Goal: Information Seeking & Learning: Compare options

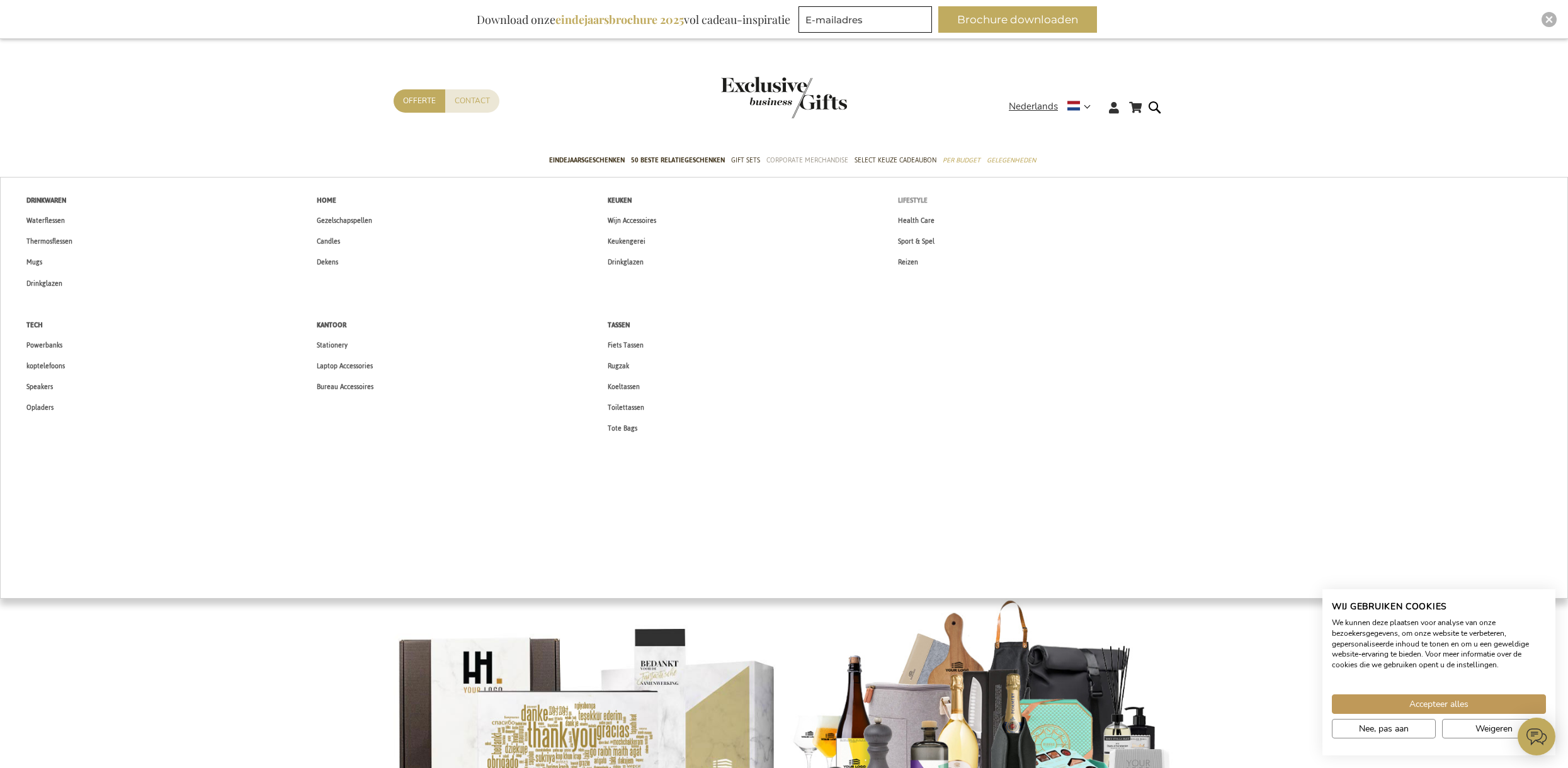
click at [919, 200] on span "Lifestyle" at bounding box center [912, 200] width 29 height 13
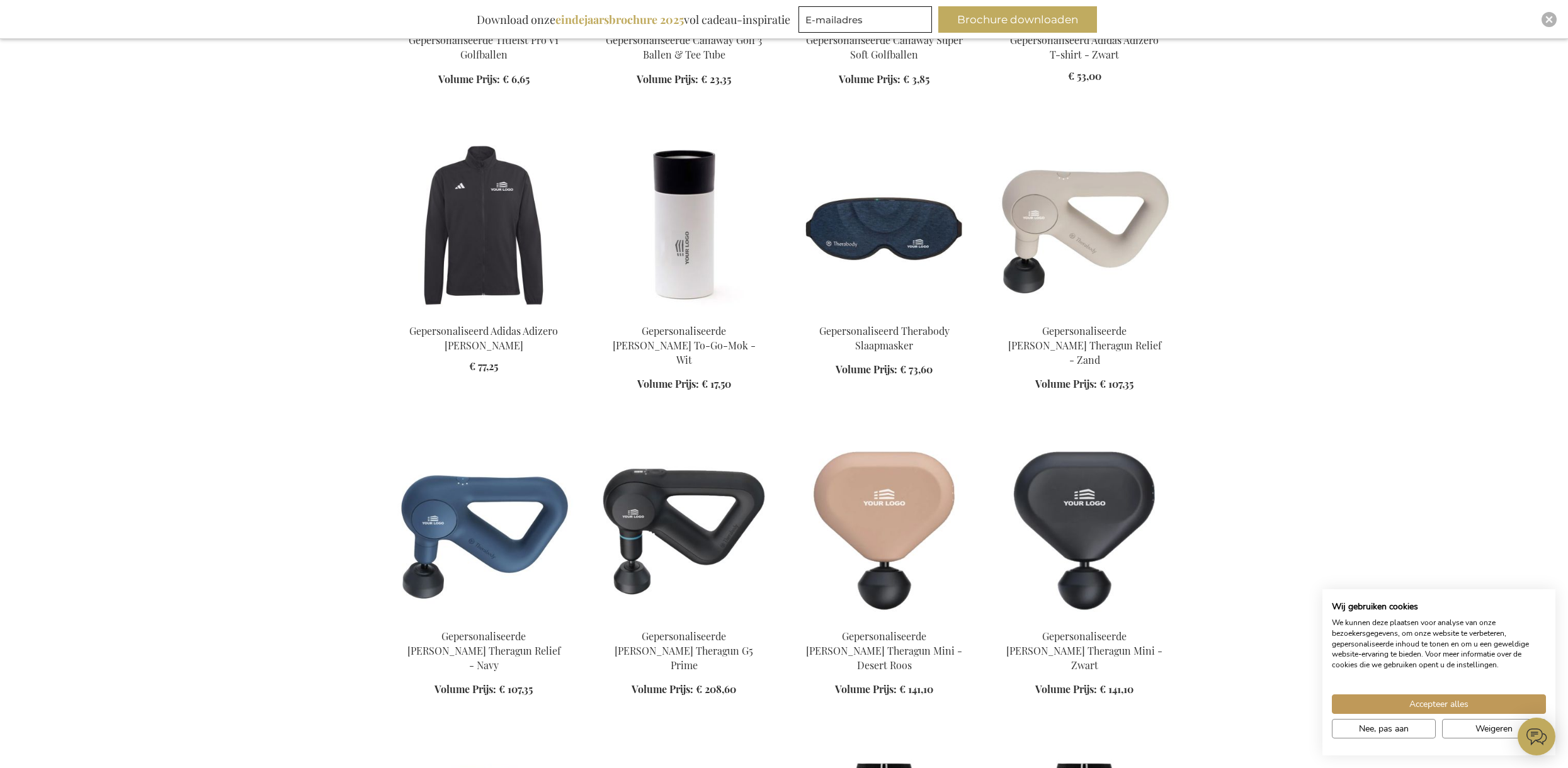
scroll to position [1591, 0]
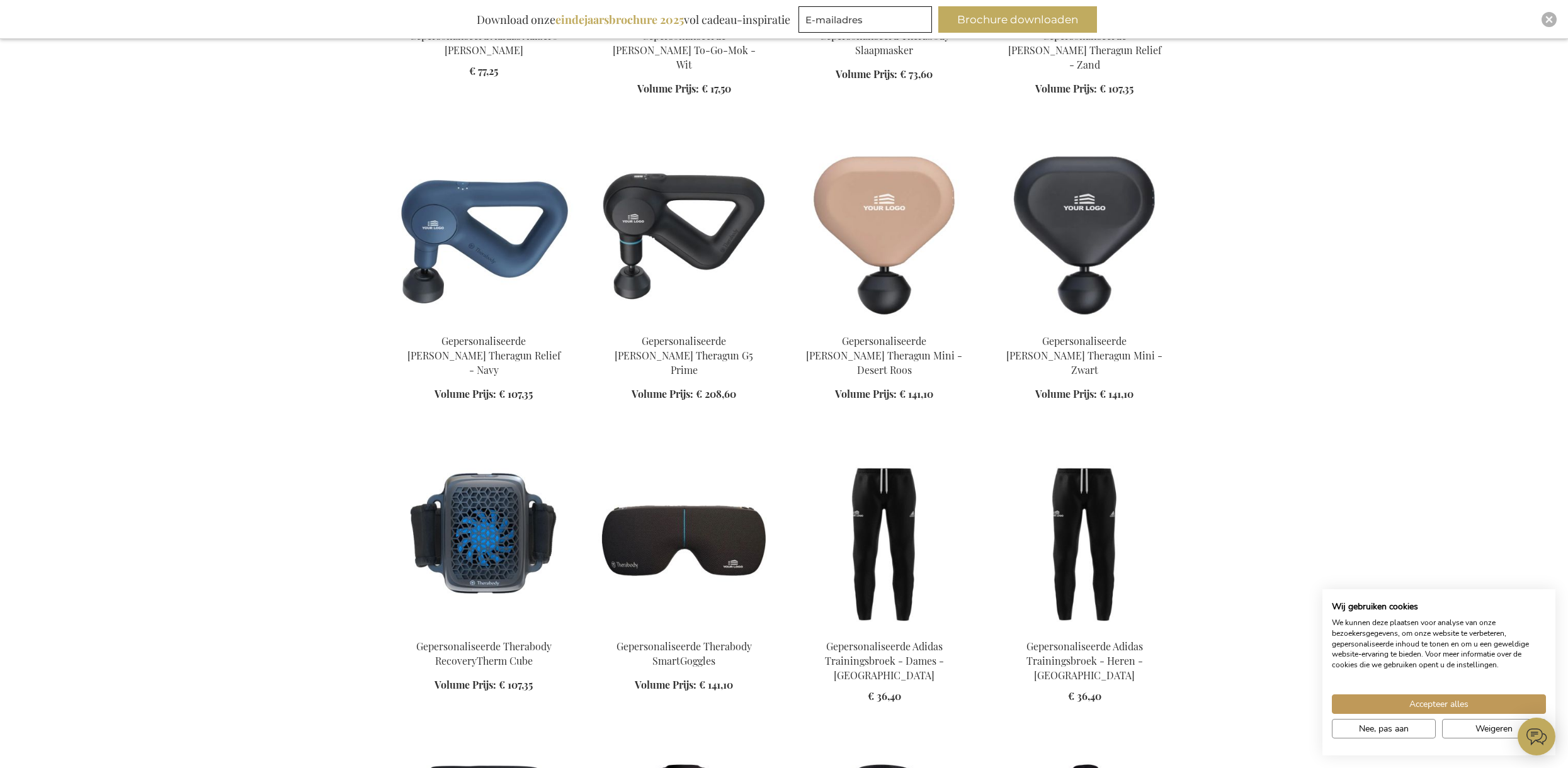
scroll to position [2183, 0]
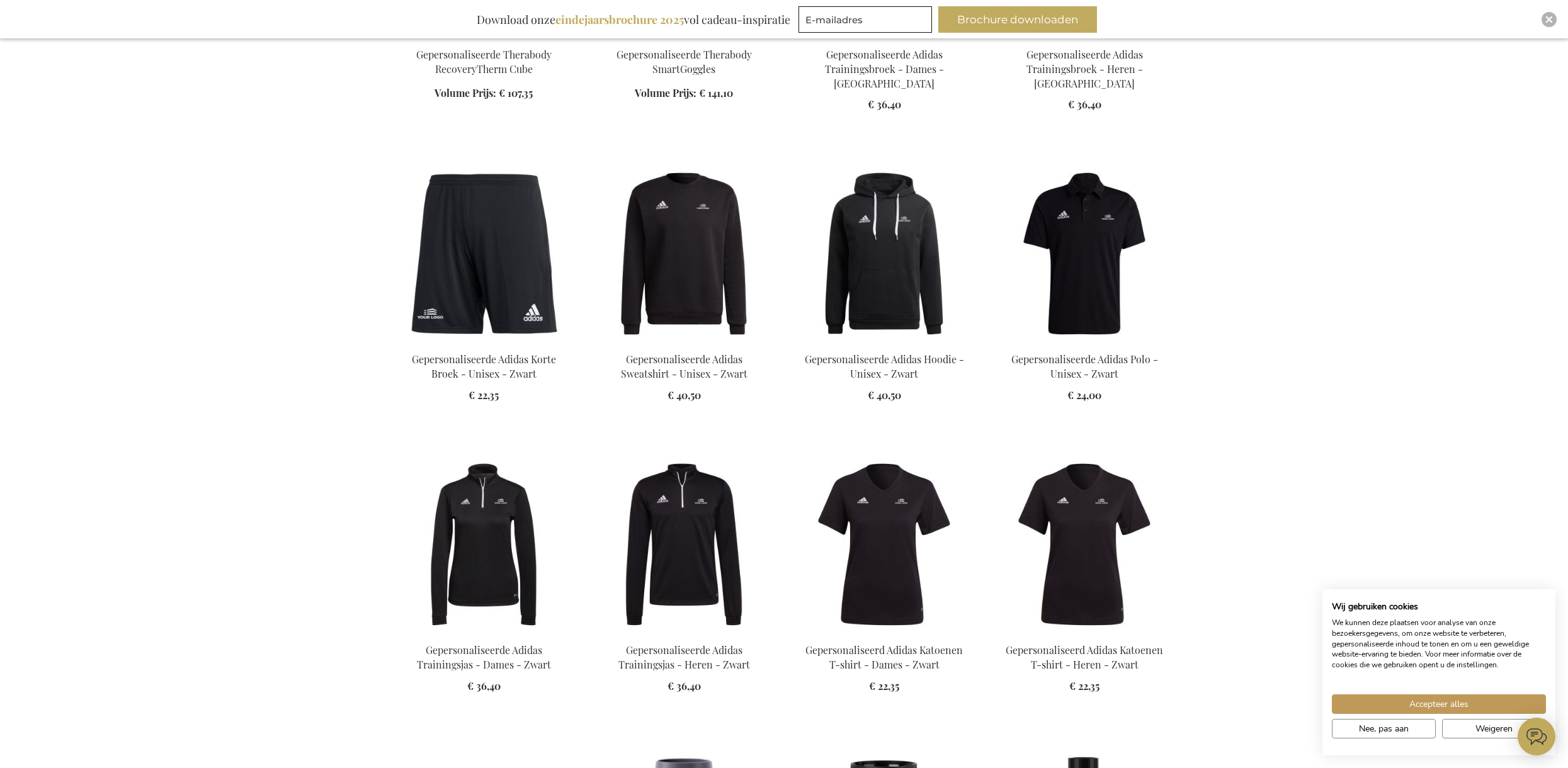
scroll to position [3023, 0]
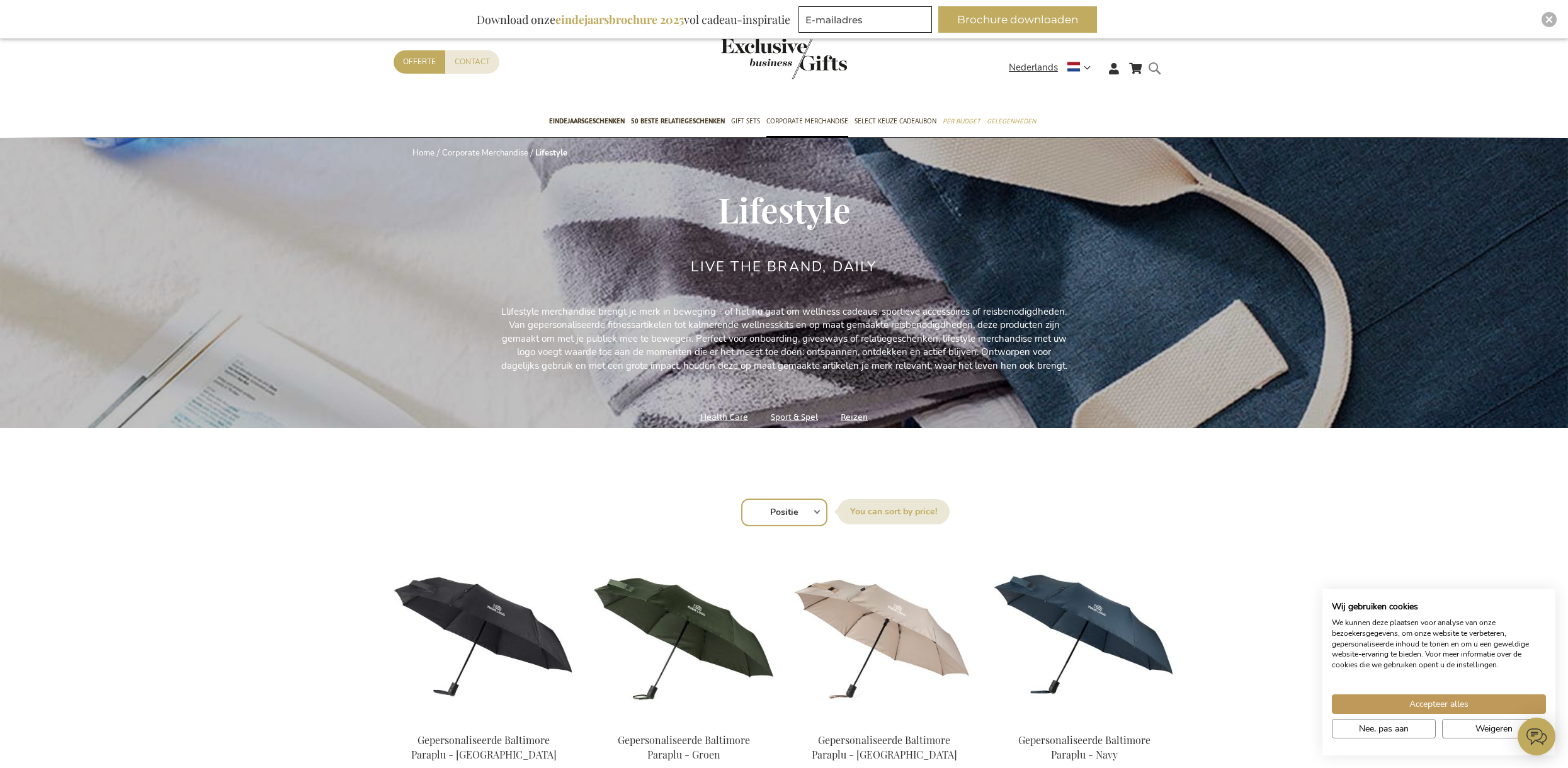
click at [1159, 68] on form "Search Search" at bounding box center [1158, 78] width 13 height 36
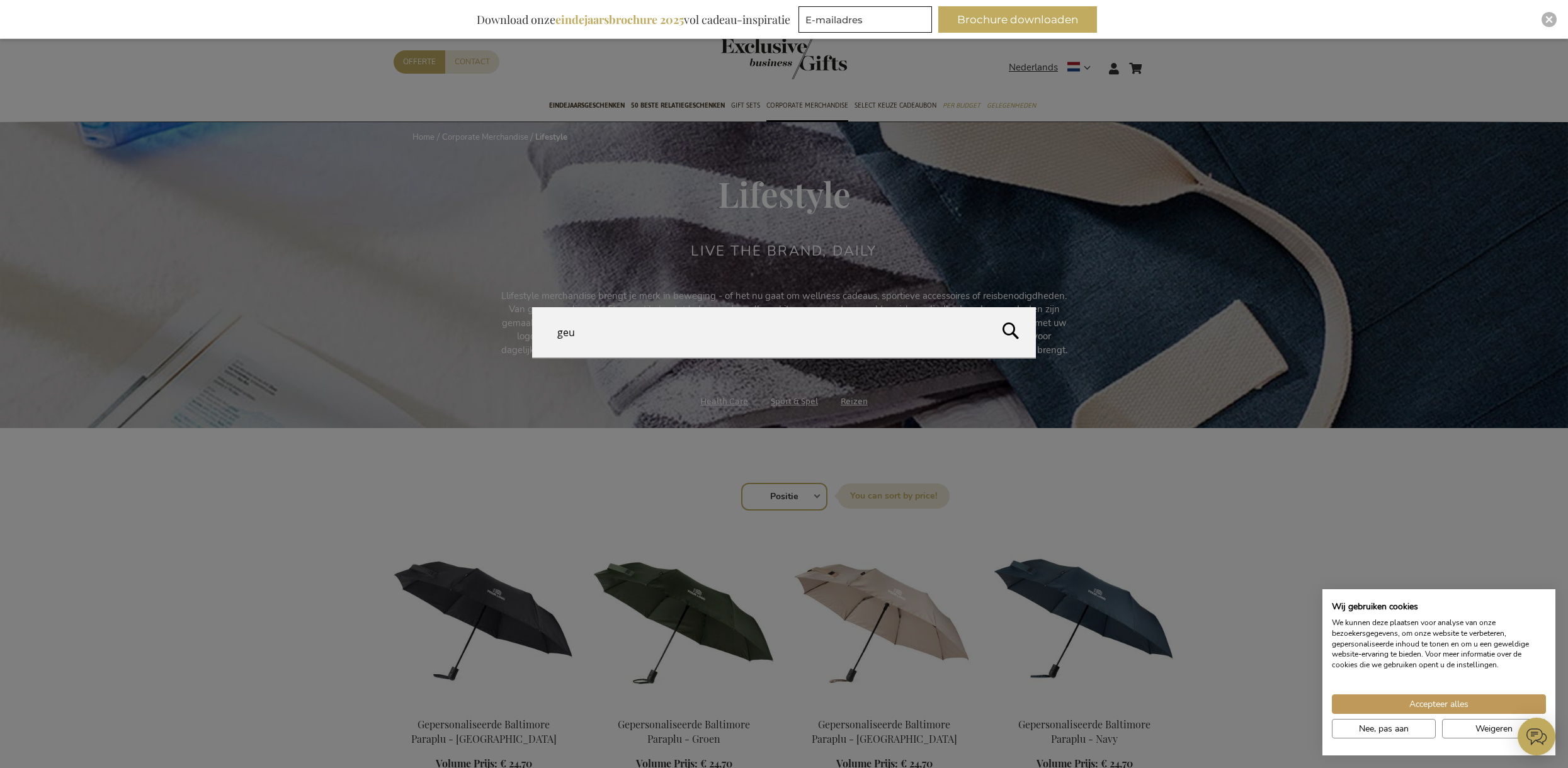
type input "geur"
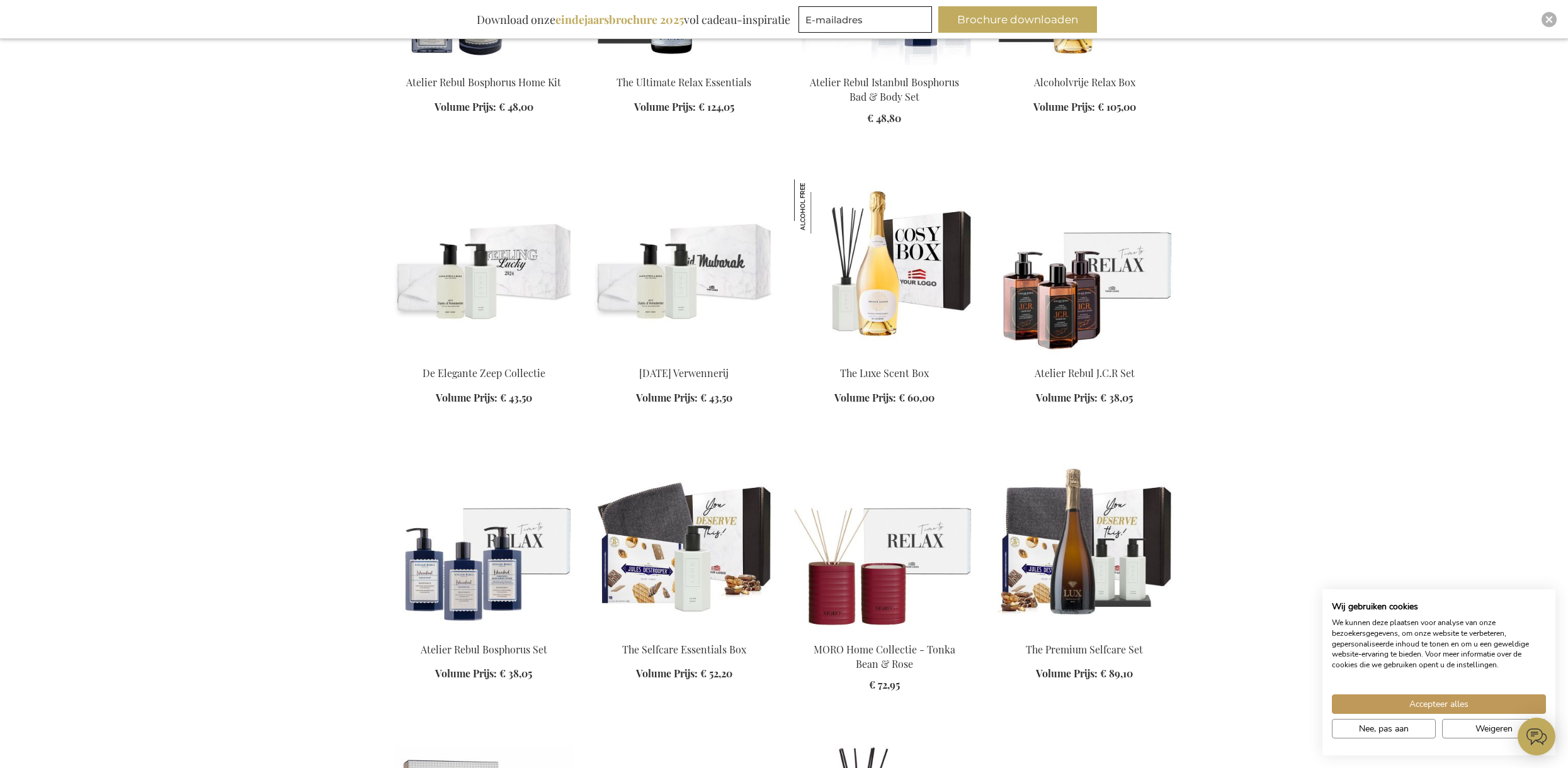
scroll to position [1045, 0]
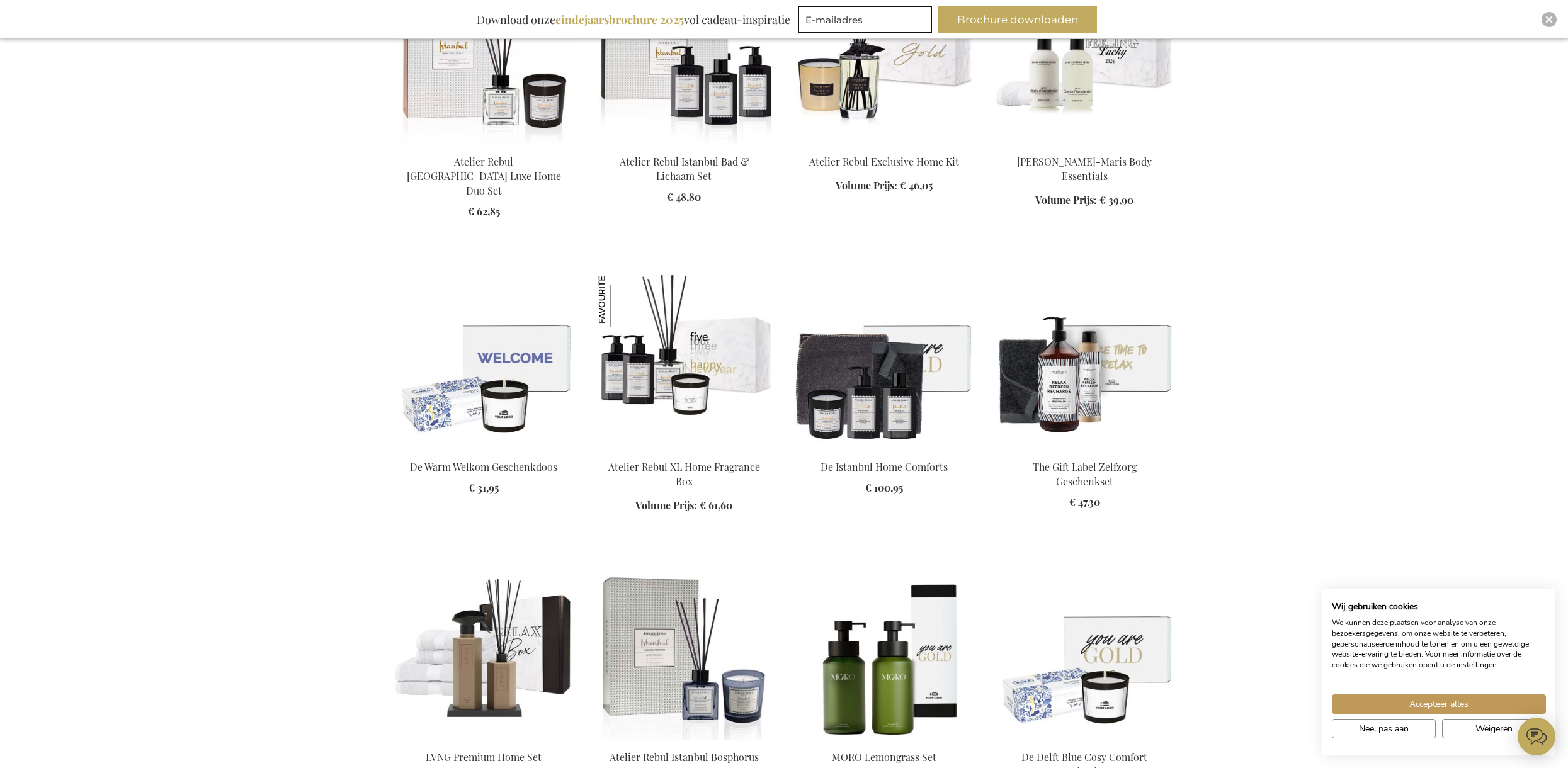
scroll to position [1708, 0]
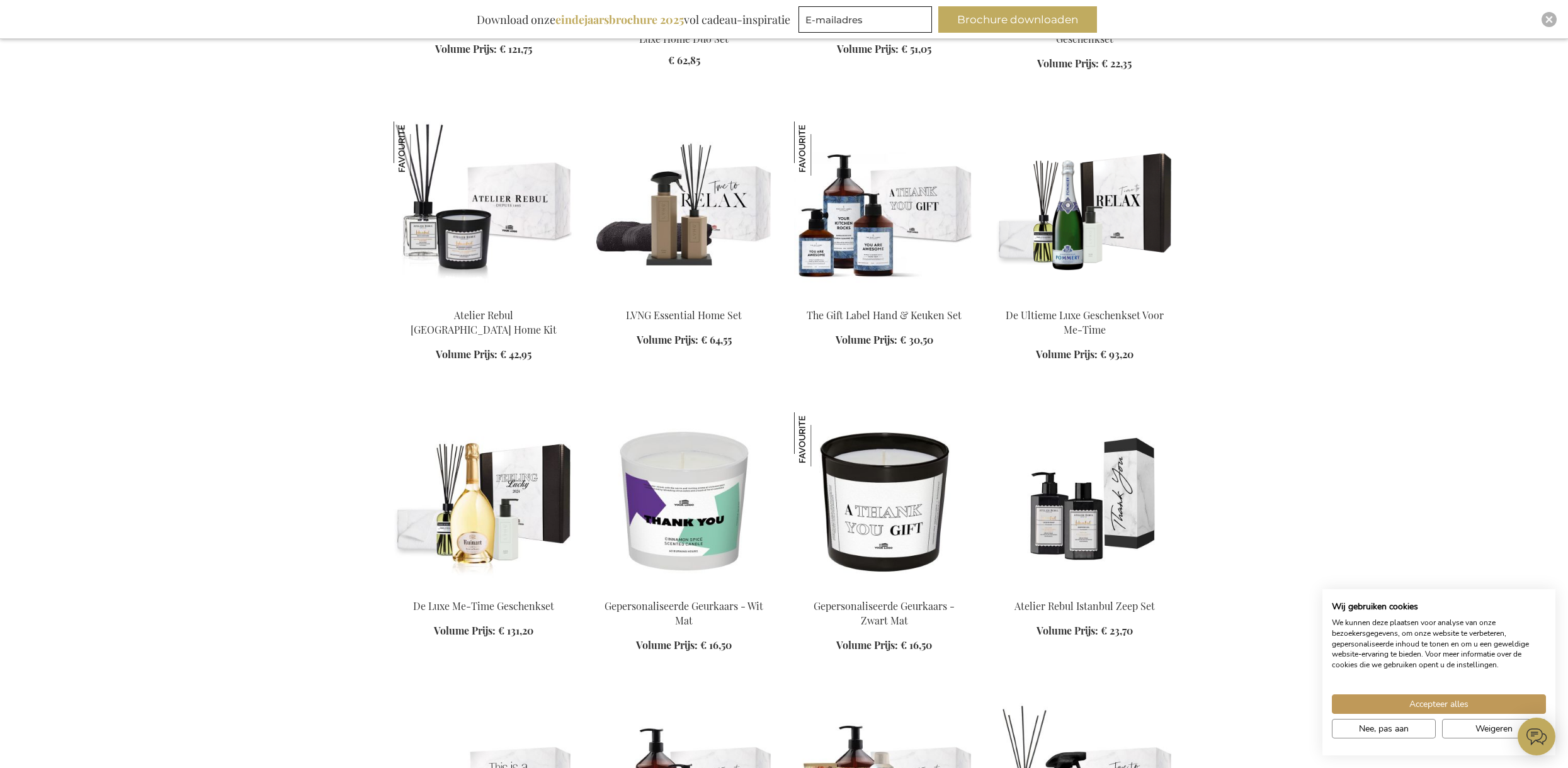
scroll to position [2409, 0]
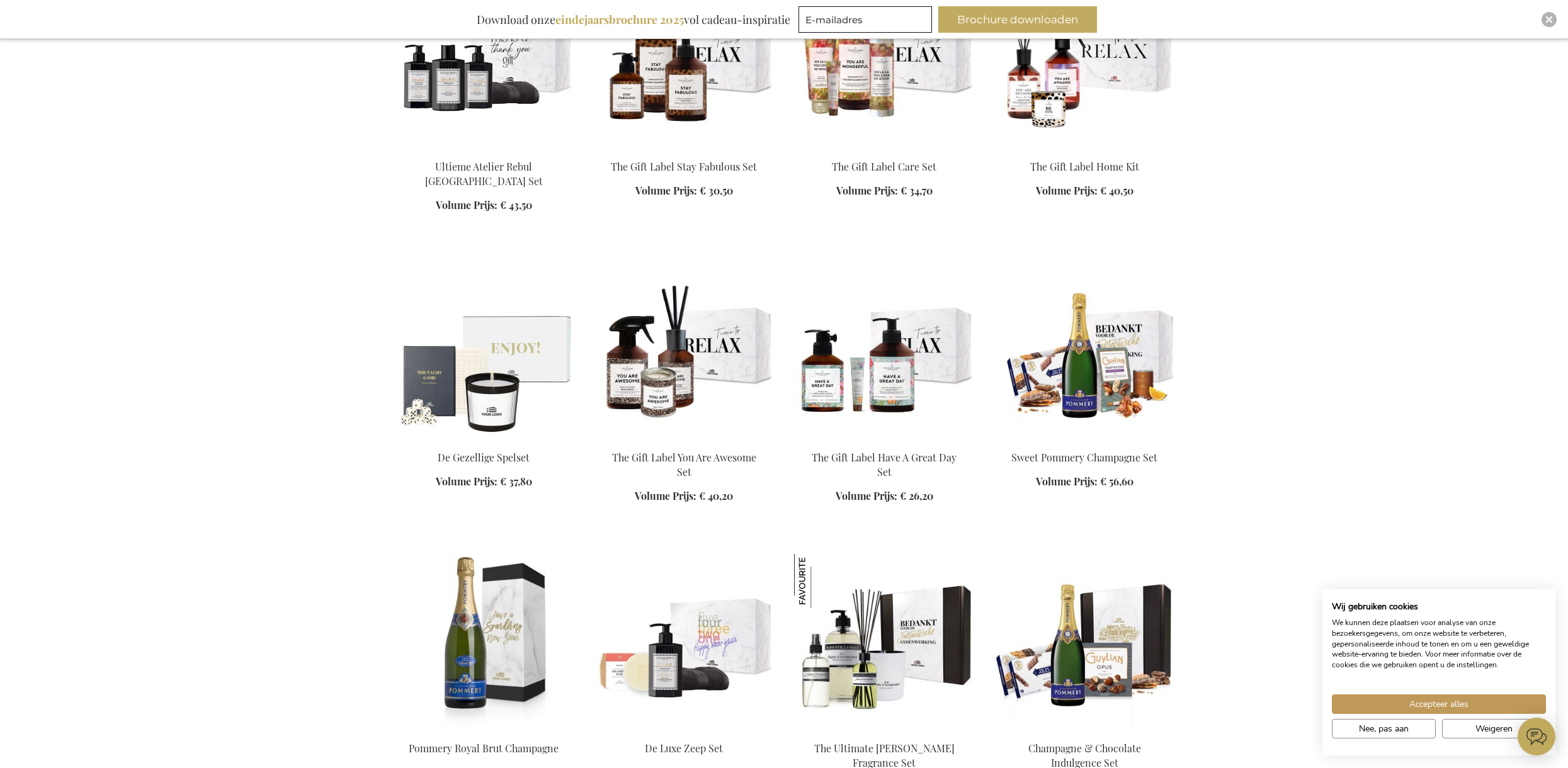
scroll to position [3536, 0]
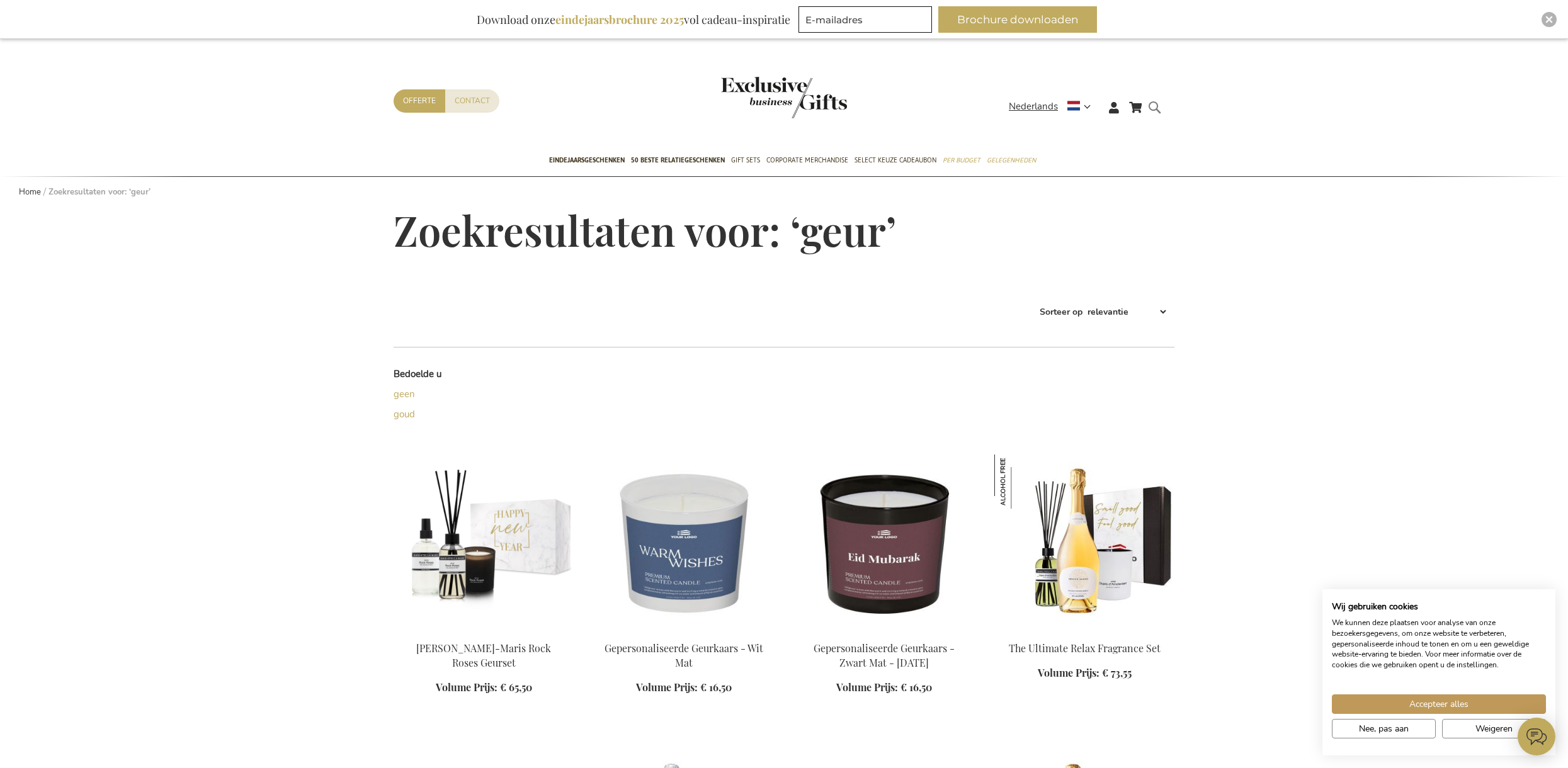
click at [1151, 110] on div "Search geur" at bounding box center [1158, 117] width 13 height 36
click at [1153, 110] on form "Search geur Search" at bounding box center [1158, 117] width 13 height 36
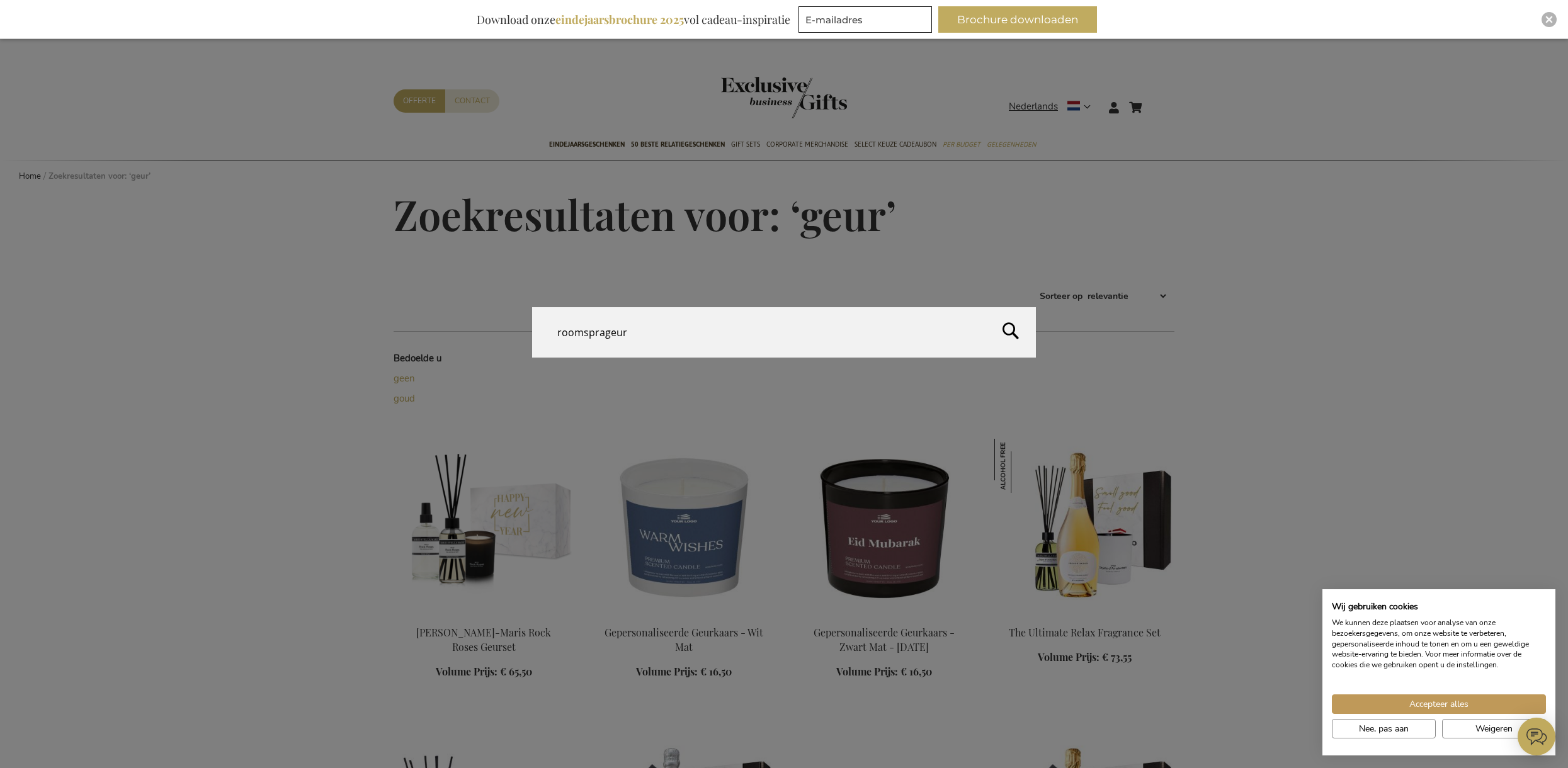
type input "roomspraygeur"
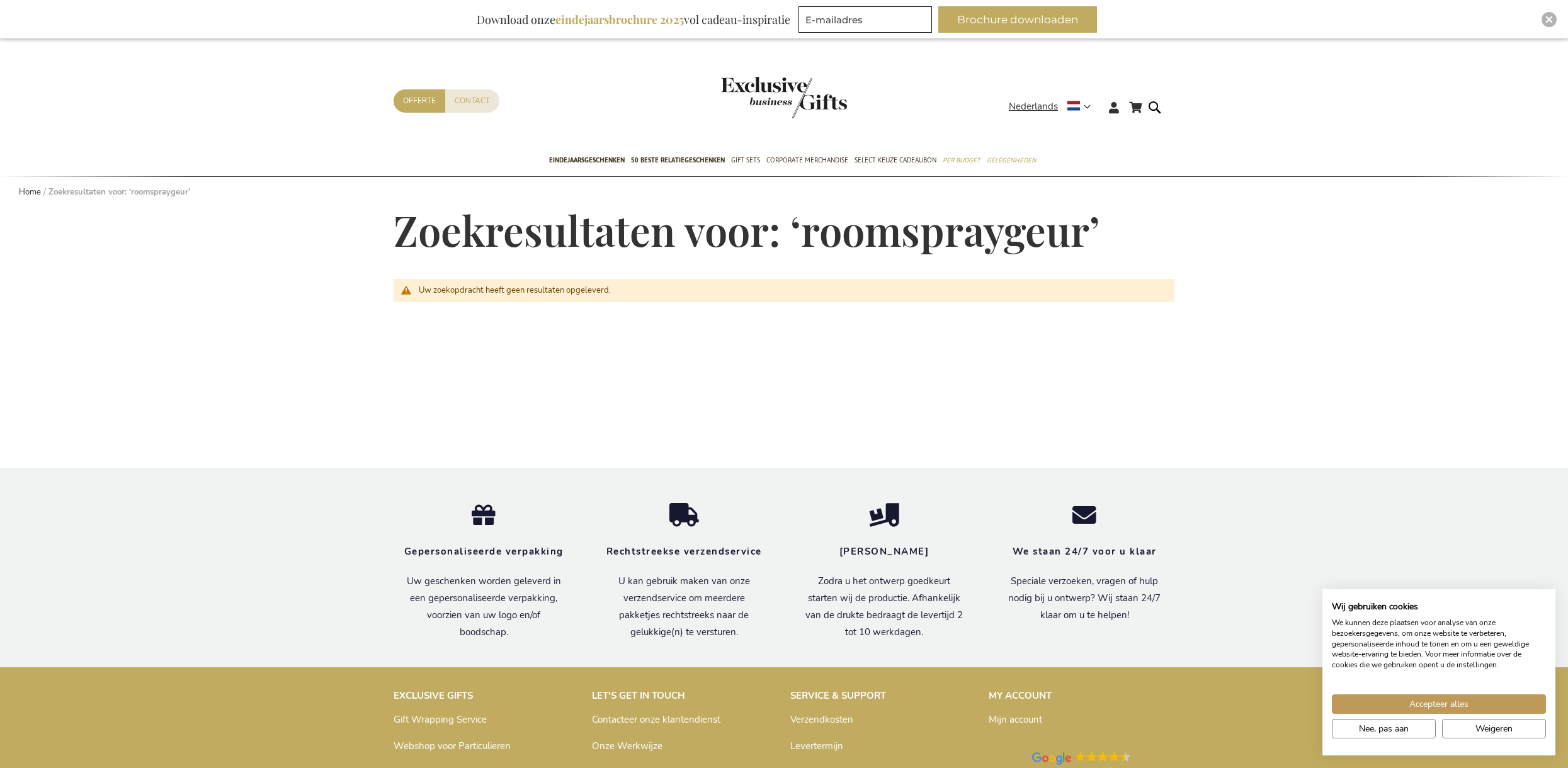
click at [1148, 67] on header "Winkelwagen Winkelwagen Sluiten U heeft geen product(en) in uw winkelwagen. Ga …" at bounding box center [784, 92] width 1568 height 106
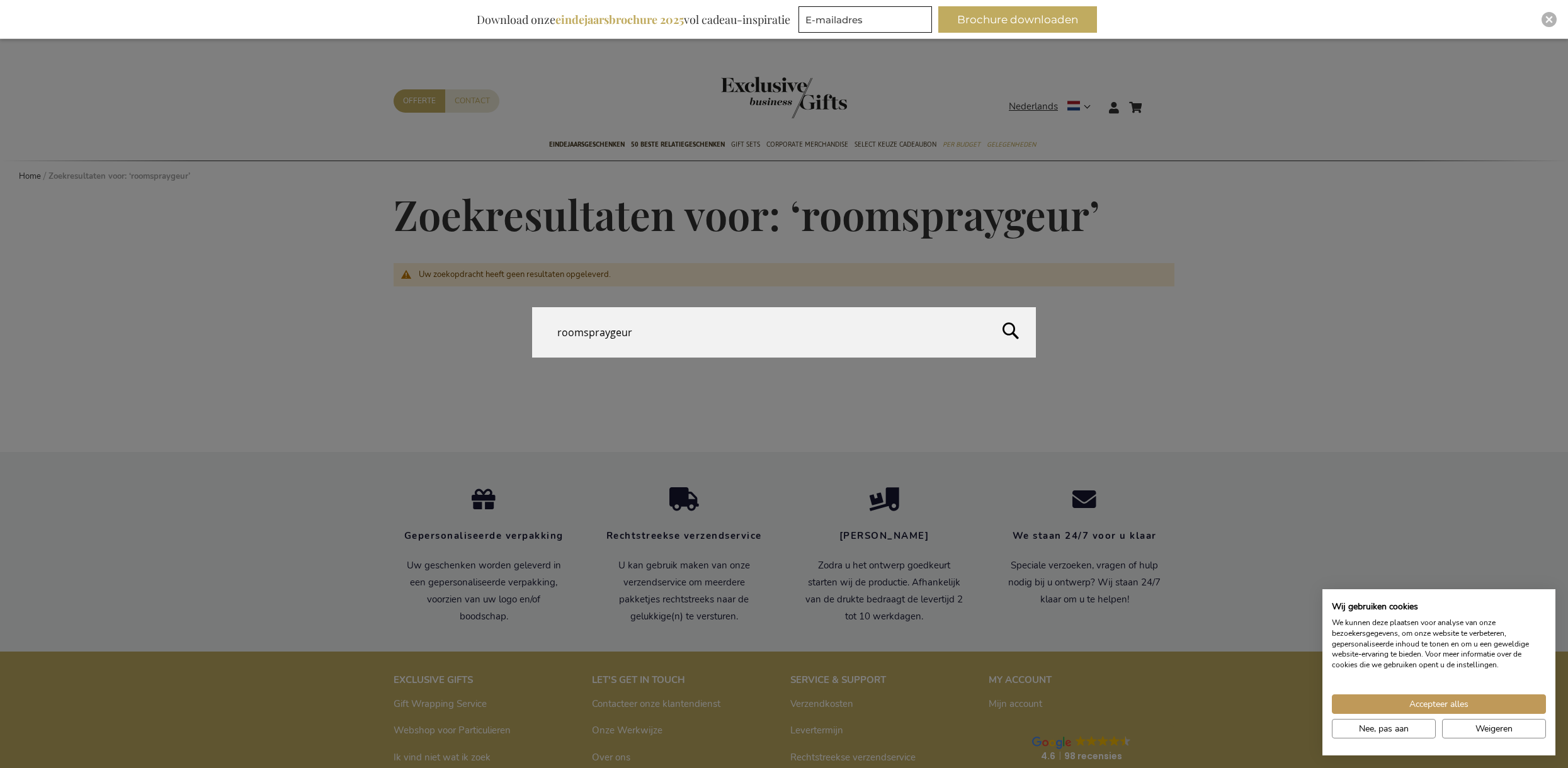
click at [1153, 99] on form "Search roomspraygeur Search" at bounding box center [1158, 99] width 13 height 0
drag, startPoint x: 654, startPoint y: 335, endPoint x: 609, endPoint y: 337, distance: 45.0
click at [609, 337] on input "roomspraygeur" at bounding box center [784, 332] width 504 height 51
type input "roomspray"
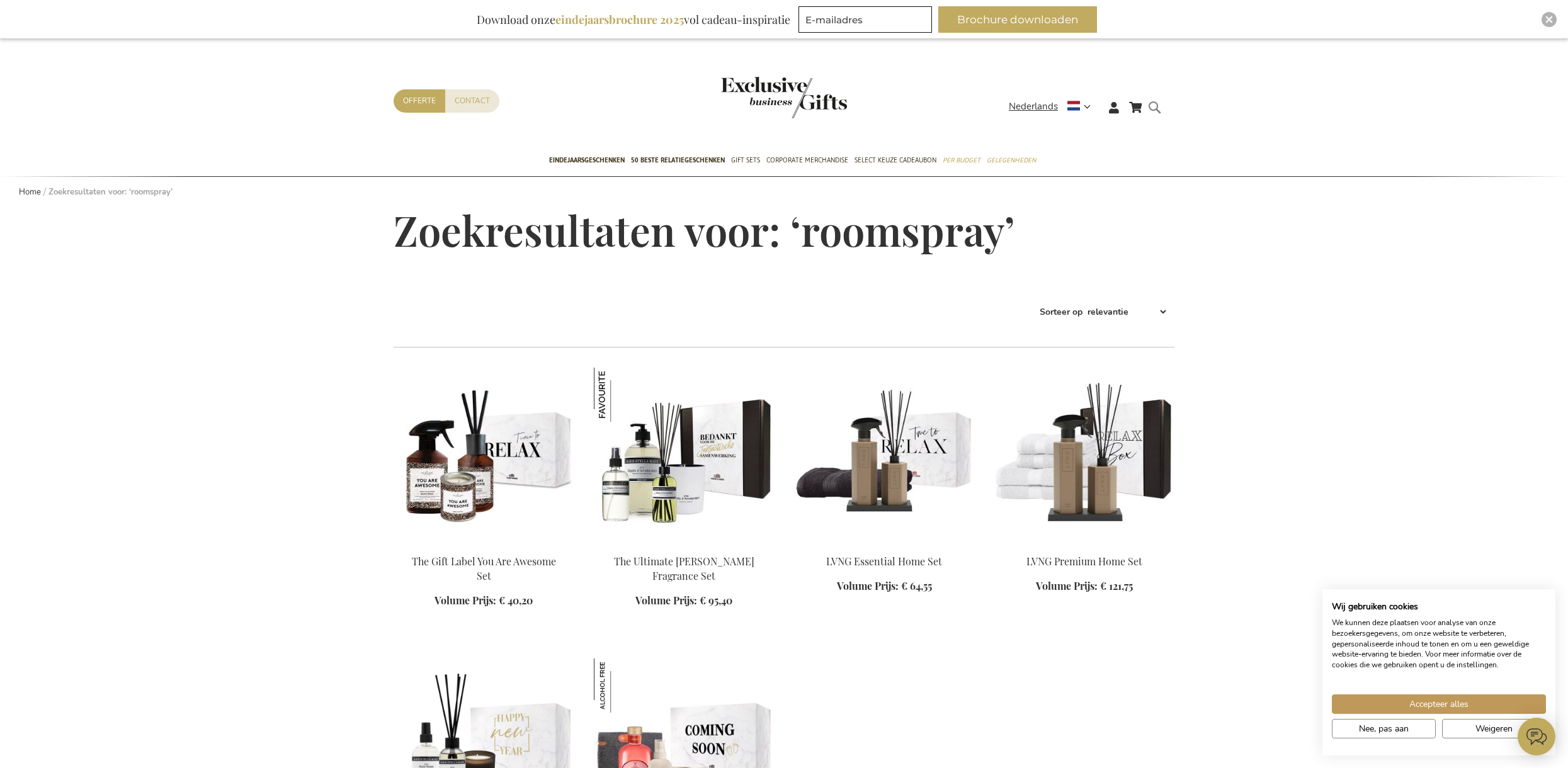
click at [1151, 115] on div "Search roomspray" at bounding box center [1158, 117] width 13 height 36
click at [1151, 111] on form "Search roomspray Search" at bounding box center [1158, 117] width 13 height 36
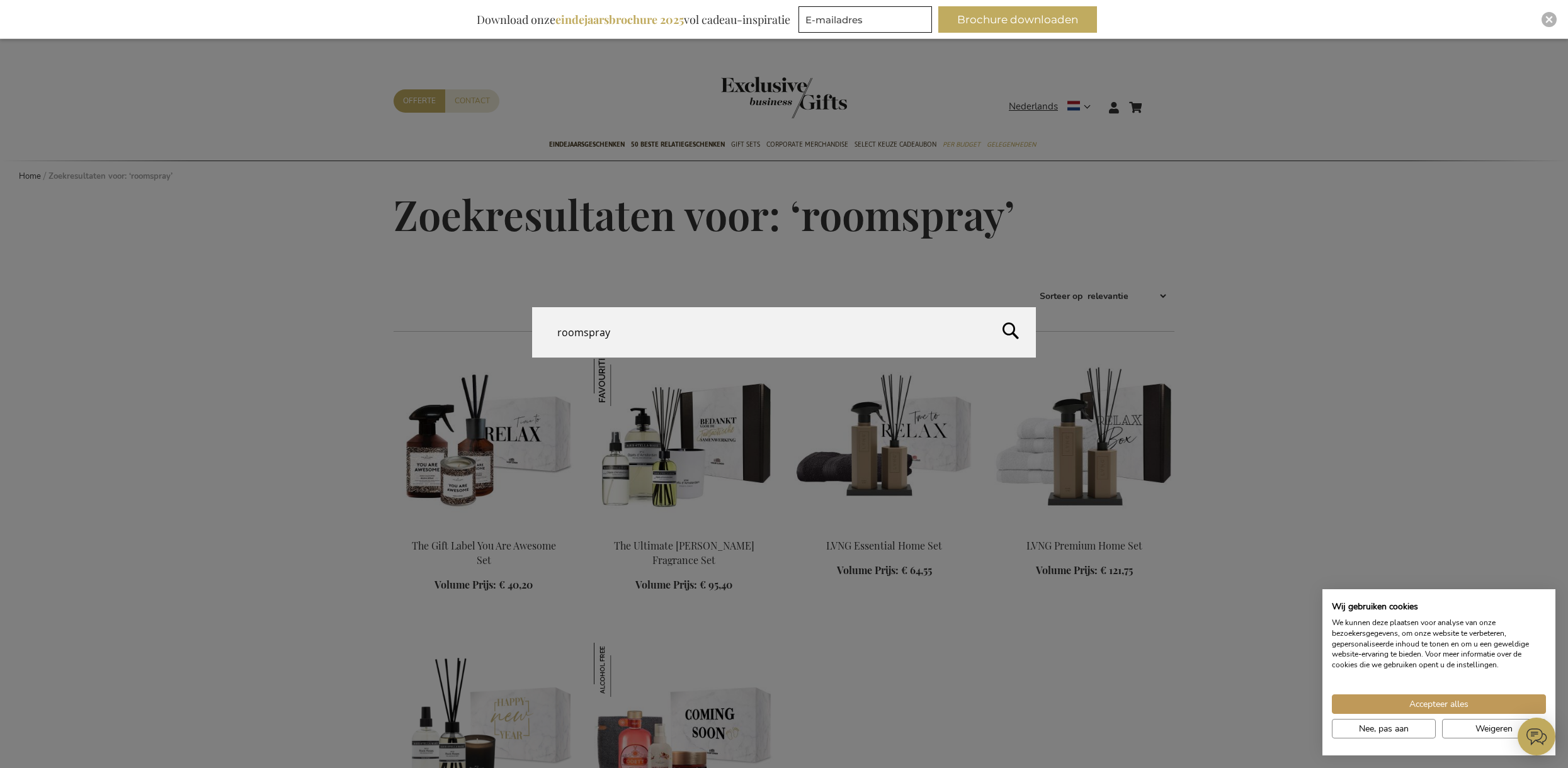
click at [716, 320] on input "roomspray" at bounding box center [784, 332] width 504 height 51
click at [718, 321] on input "roomspray" at bounding box center [784, 332] width 504 height 51
click at [720, 322] on input "roomspray" at bounding box center [784, 332] width 504 height 51
click at [734, 335] on input "roomspray" at bounding box center [784, 332] width 504 height 51
click at [734, 335] on input "roomspray" at bounding box center [784, 332] width 504 height 51
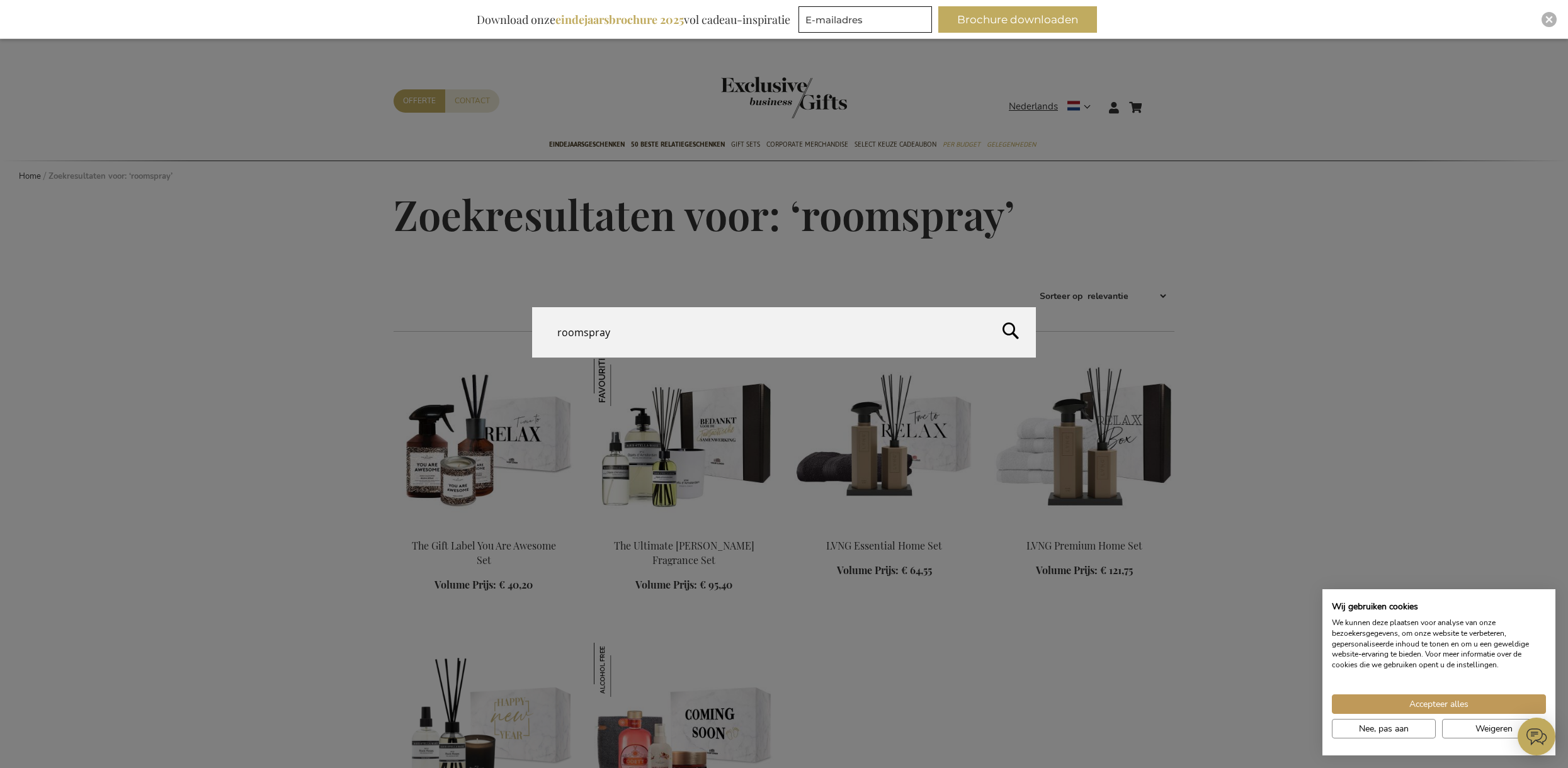
click at [736, 336] on input "roomspray" at bounding box center [784, 332] width 504 height 51
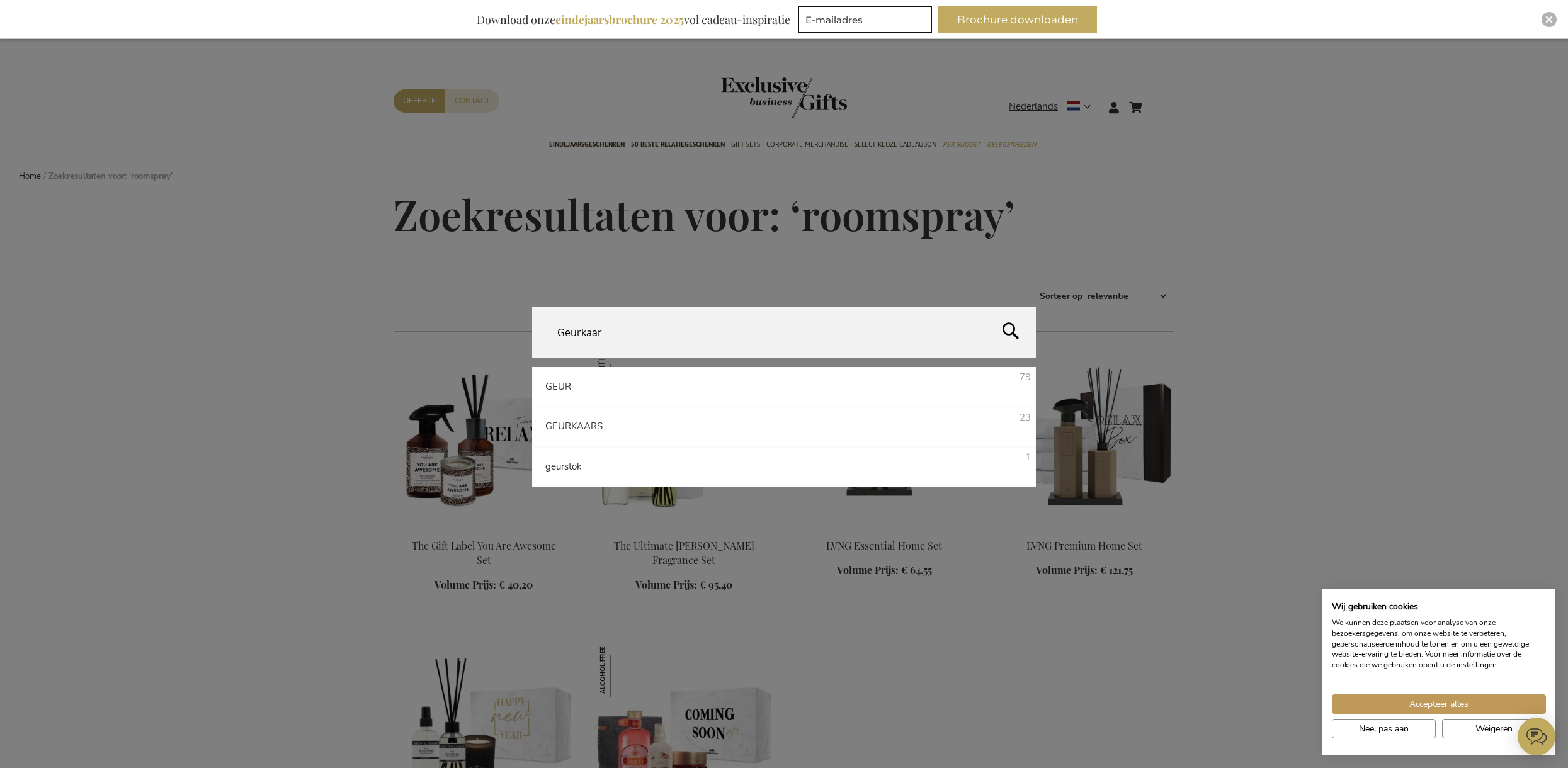
type input "Geurkaars"
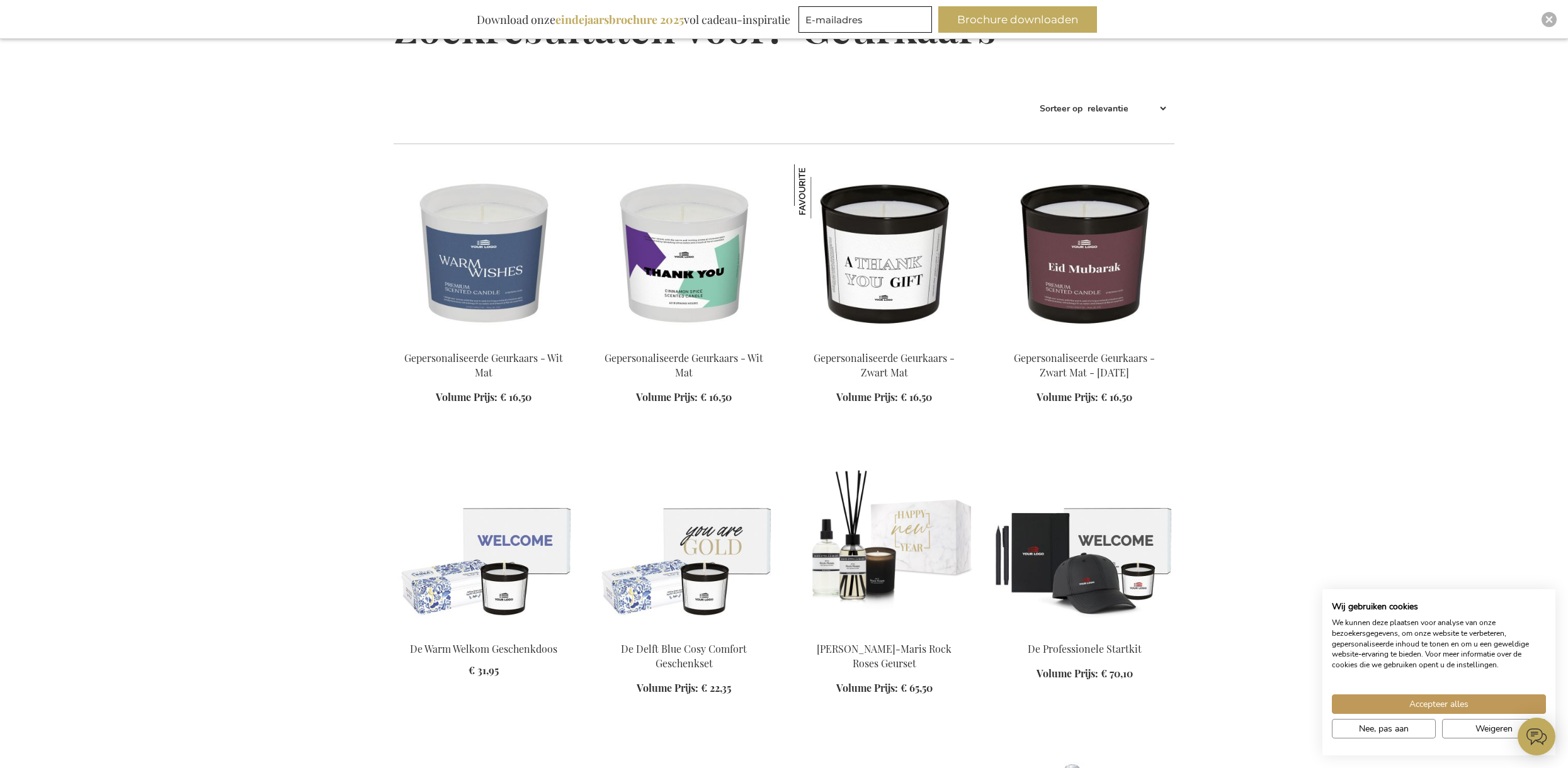
scroll to position [202, 0]
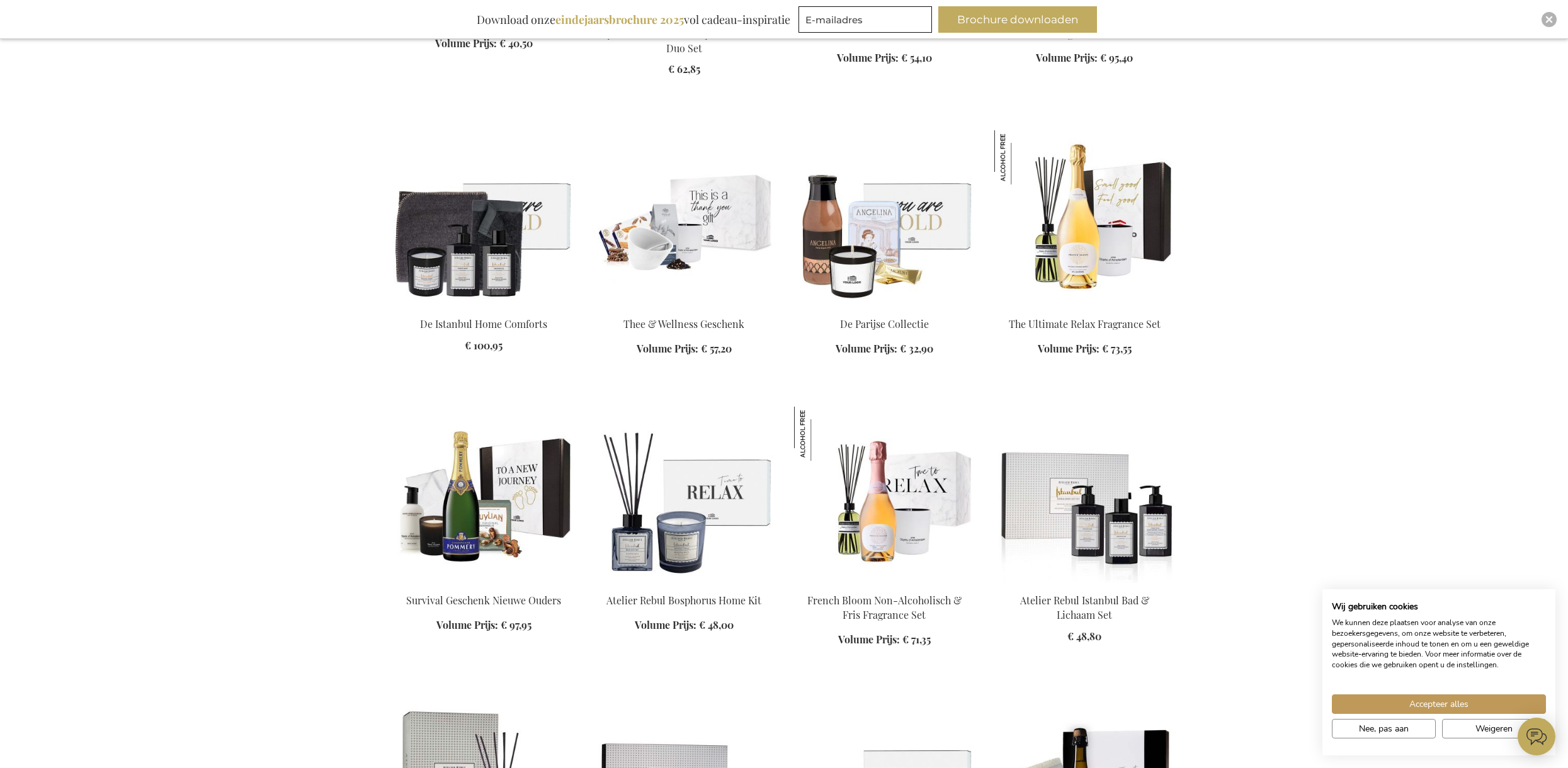
scroll to position [2204, 0]
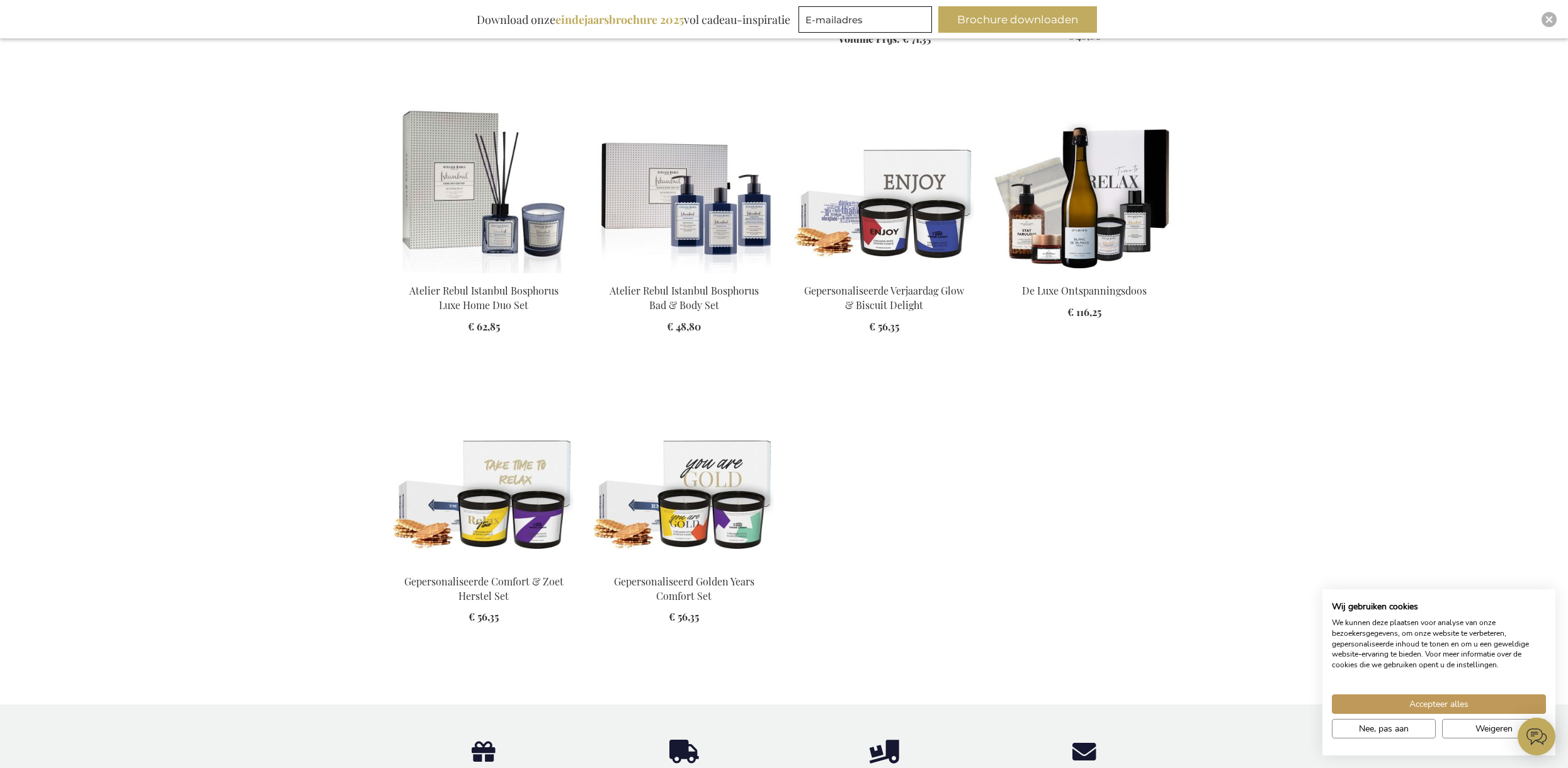
scroll to position [2610, 0]
